Goal: Transaction & Acquisition: Book appointment/travel/reservation

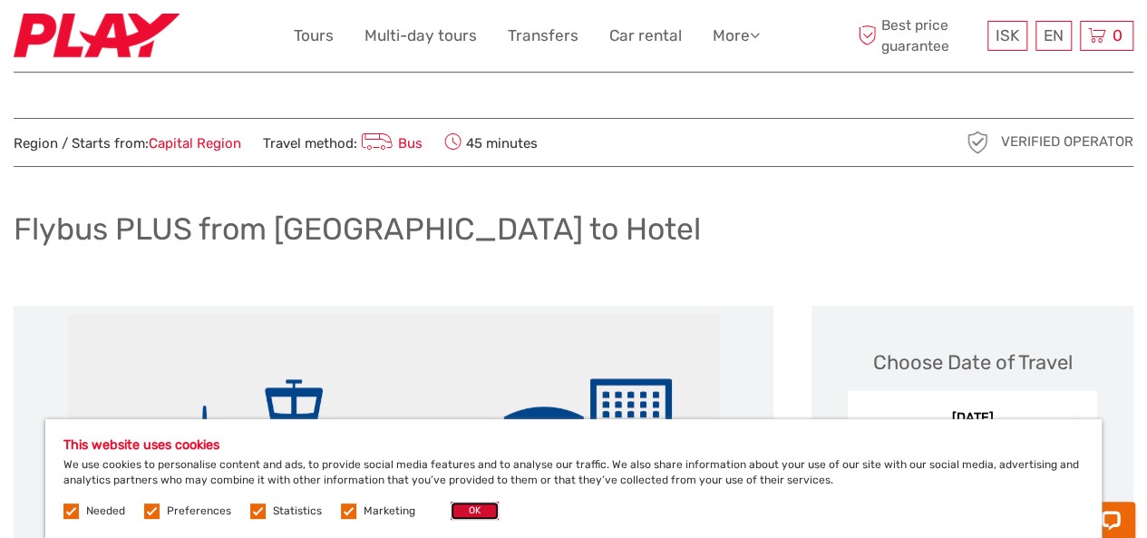
click at [462, 510] on button "OK" at bounding box center [475, 510] width 48 height 18
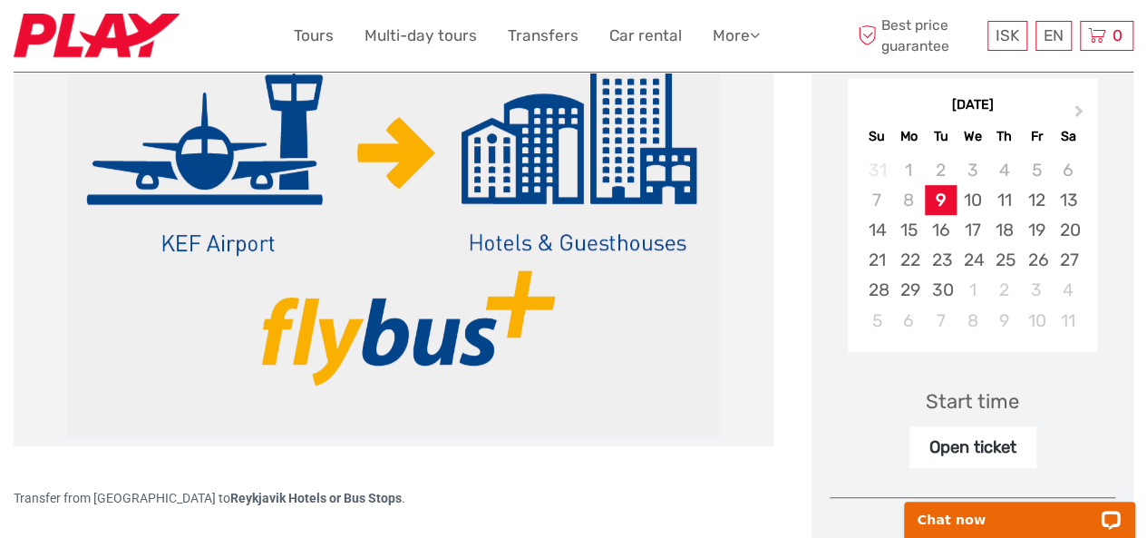
scroll to position [346, 0]
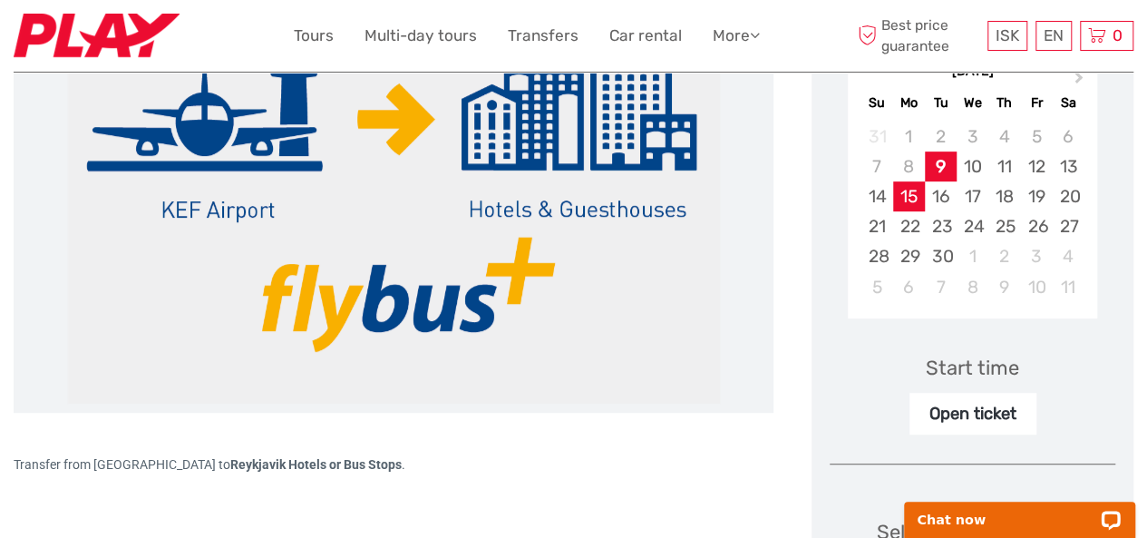
click at [917, 197] on div "15" at bounding box center [909, 196] width 32 height 30
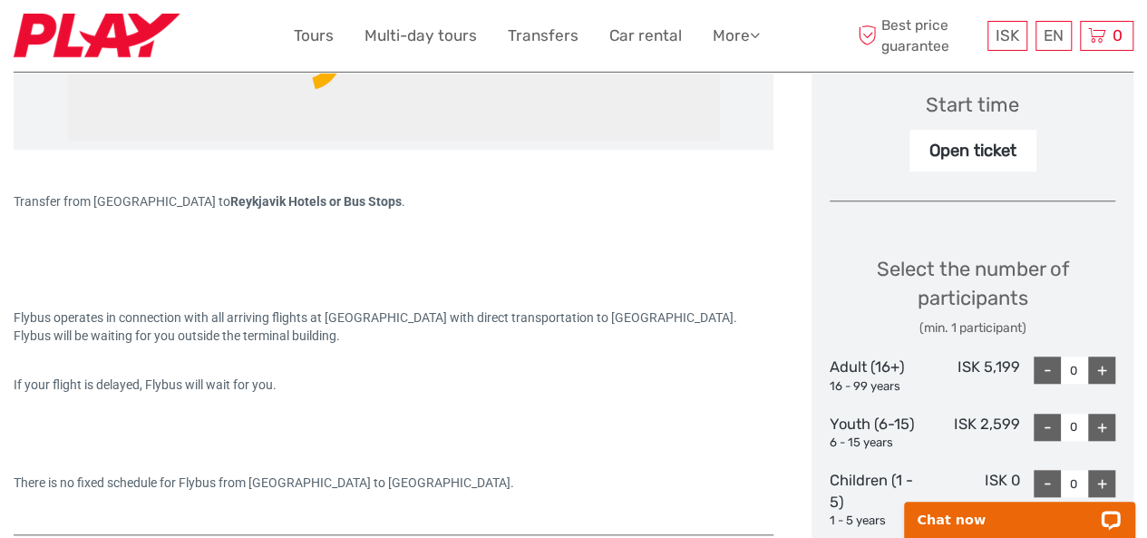
scroll to position [676, 0]
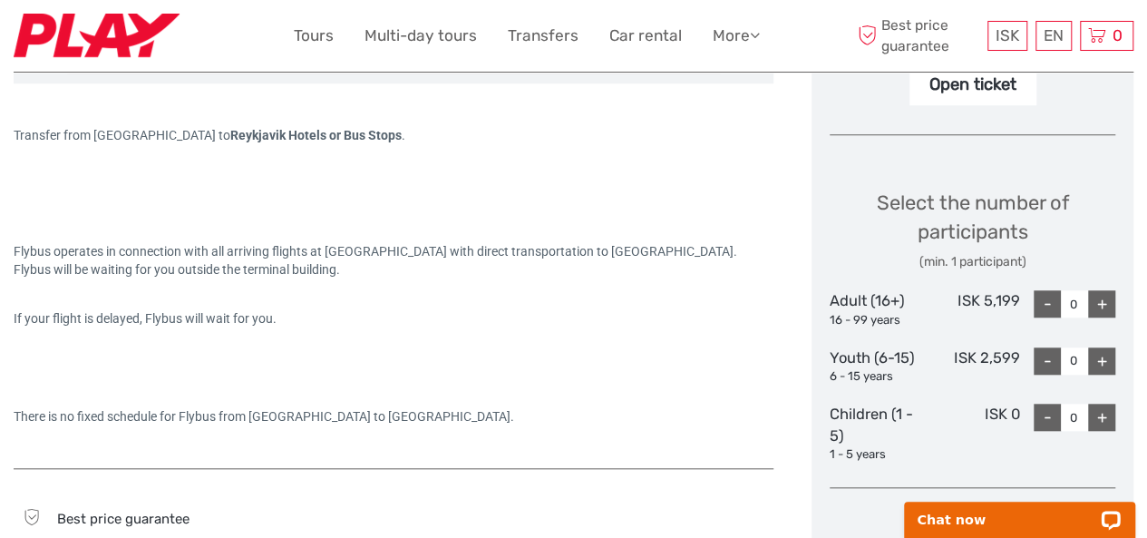
click at [1108, 304] on div "+" at bounding box center [1101, 303] width 27 height 27
type input "2"
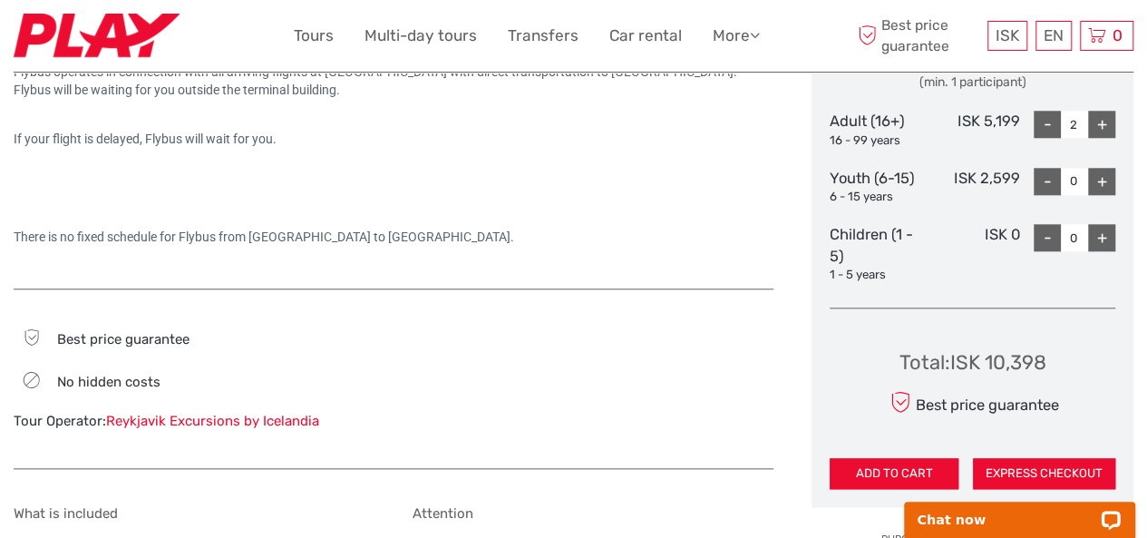
scroll to position [996, 0]
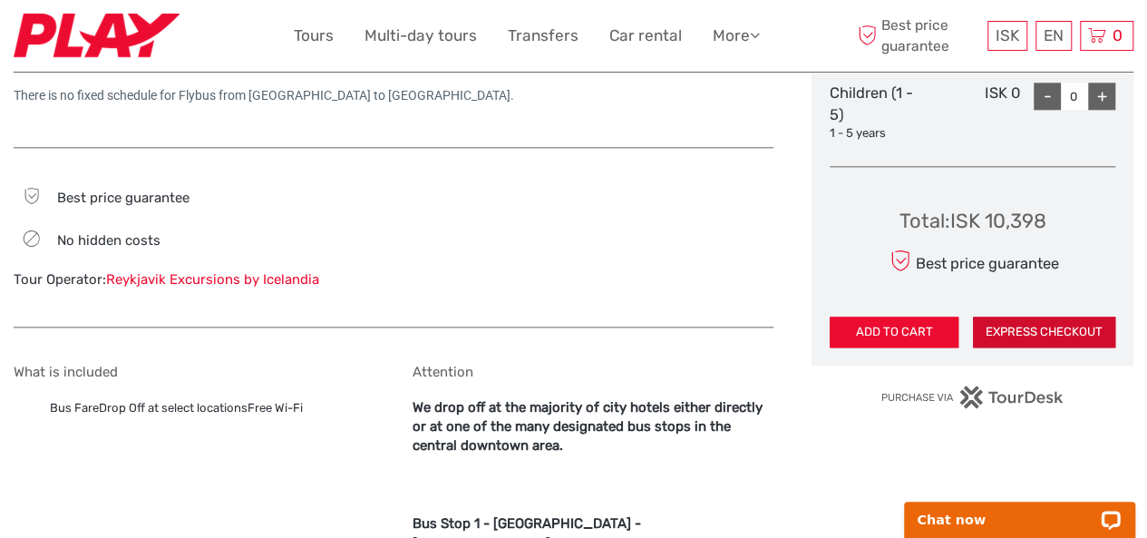
click at [1062, 325] on button "EXPRESS CHECKOUT" at bounding box center [1044, 331] width 142 height 31
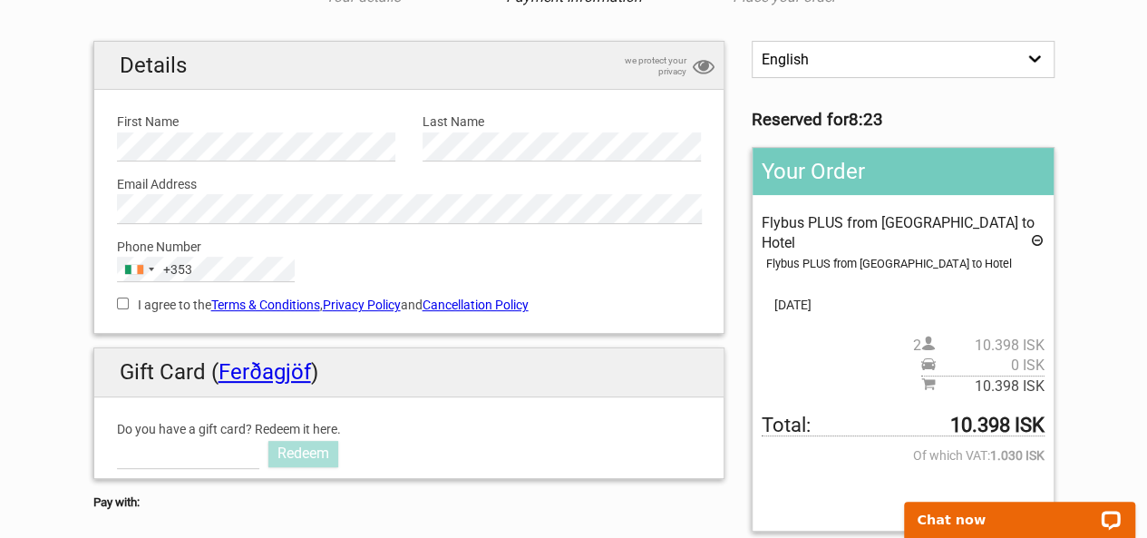
scroll to position [124, 0]
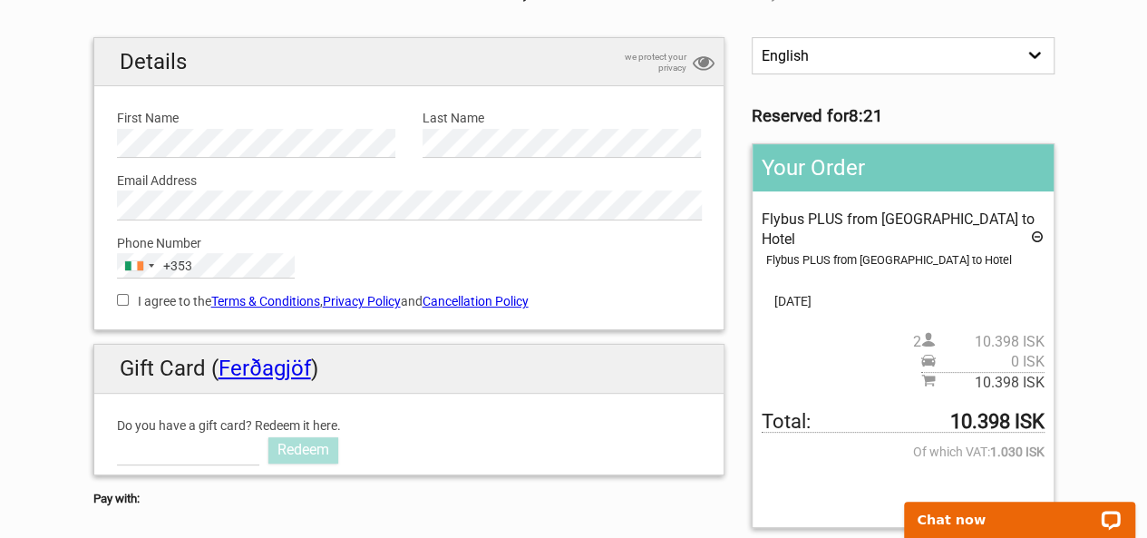
click at [127, 298] on input "I agree to the Terms & Conditions , Privacy Policy and Cancellation Policy" at bounding box center [123, 300] width 12 height 12
checkbox input "true"
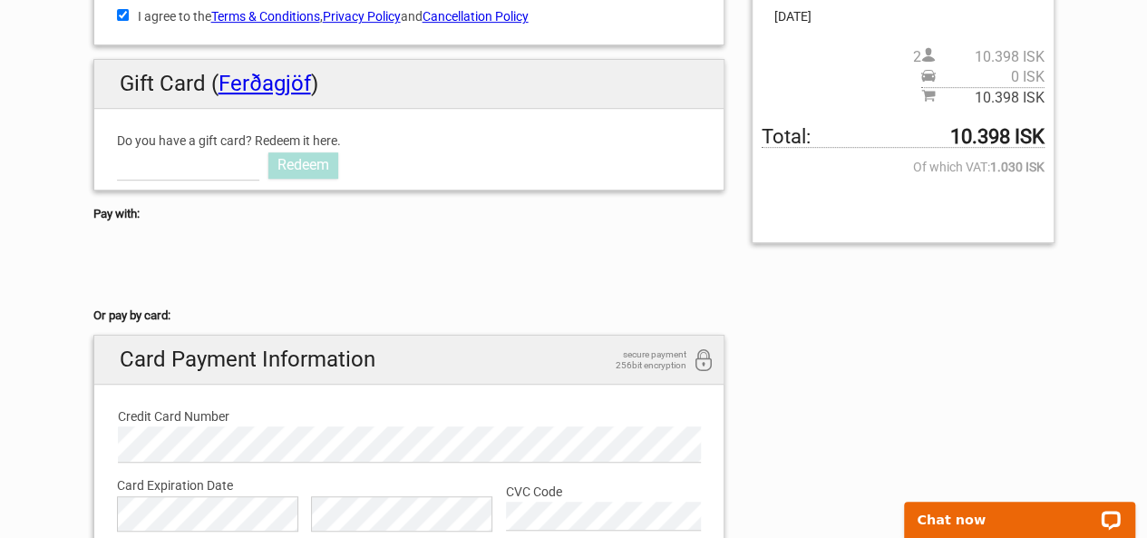
scroll to position [411, 0]
